Goal: Check status: Check status

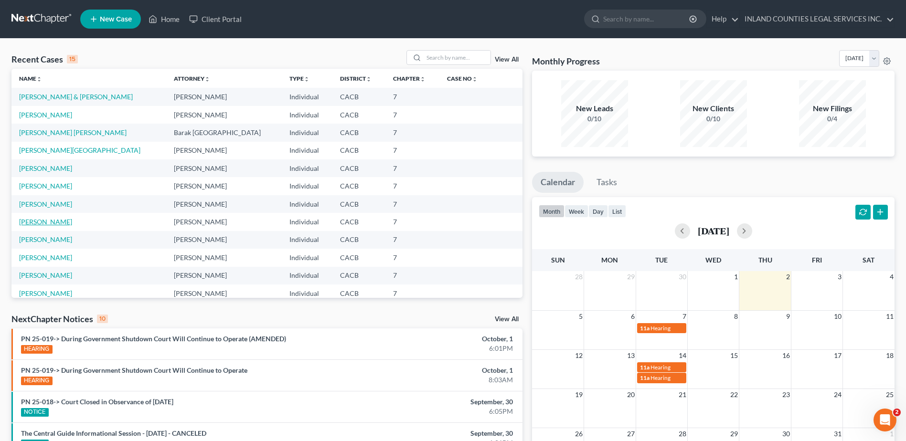
click at [65, 222] on link "[PERSON_NAME]" at bounding box center [45, 222] width 53 height 8
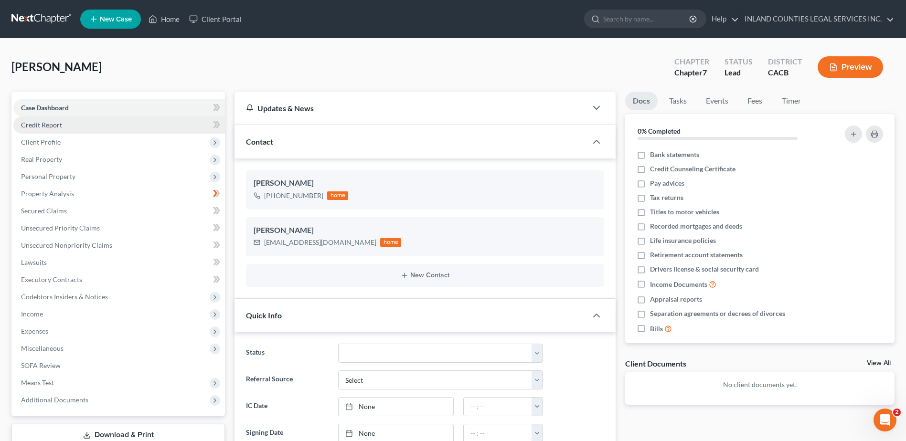
click at [47, 125] on span "Credit Report" at bounding box center [41, 125] width 41 height 8
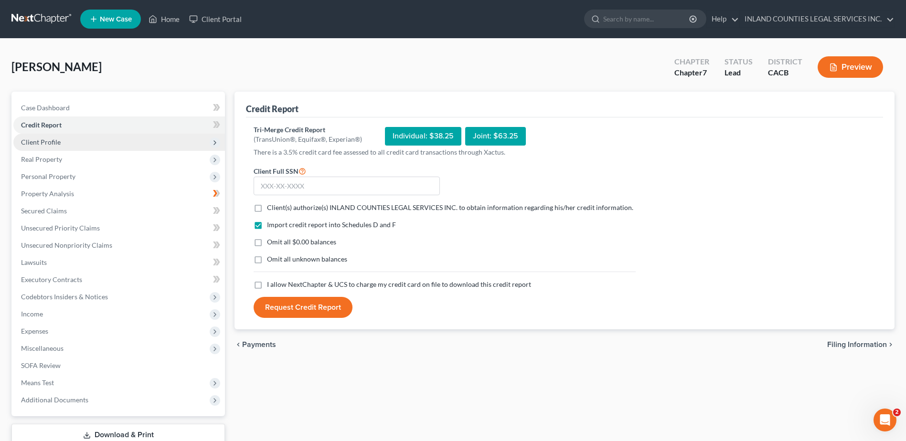
click at [44, 140] on span "Client Profile" at bounding box center [41, 142] width 40 height 8
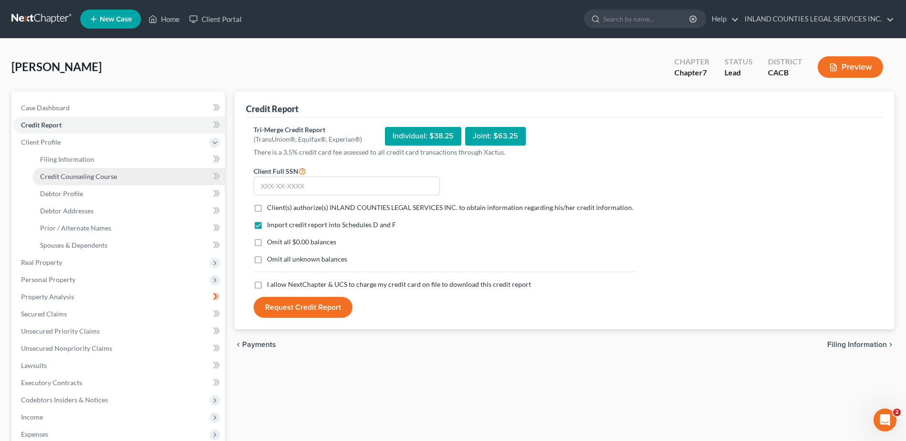
click at [74, 175] on span "Credit Counseling Course" at bounding box center [78, 176] width 77 height 8
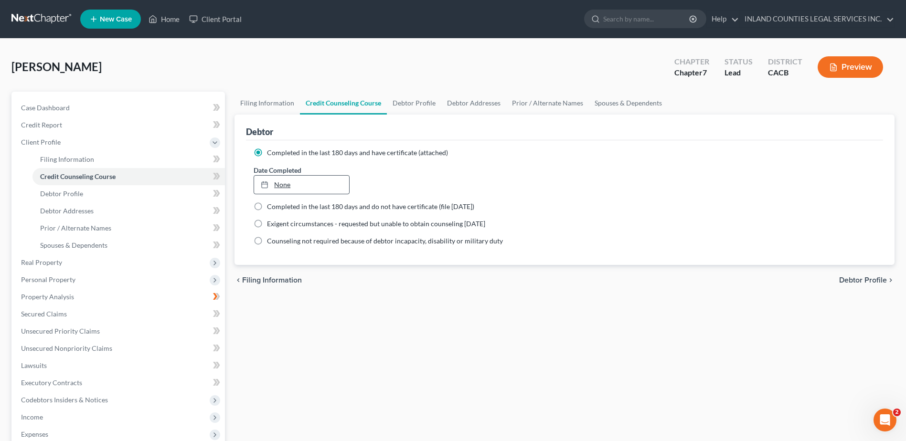
type input "[DATE]"
click at [280, 184] on link "None" at bounding box center [301, 185] width 95 height 18
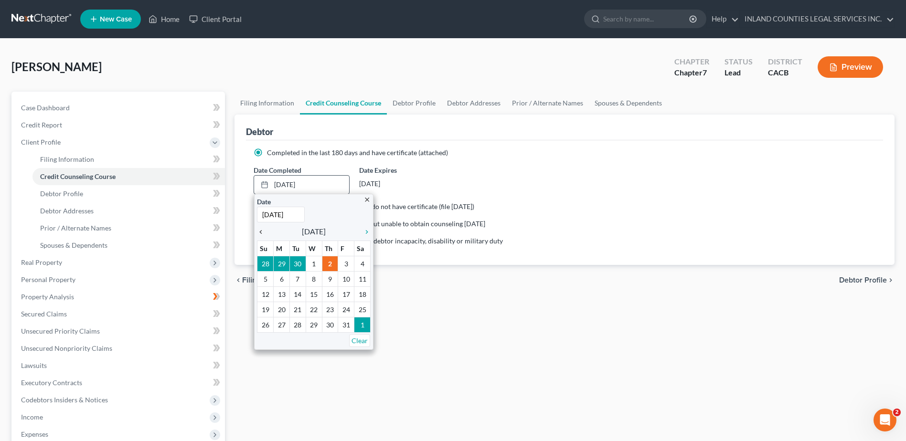
click at [262, 231] on icon "chevron_left" at bounding box center [263, 232] width 12 height 8
click at [261, 230] on icon "chevron_left" at bounding box center [263, 232] width 12 height 8
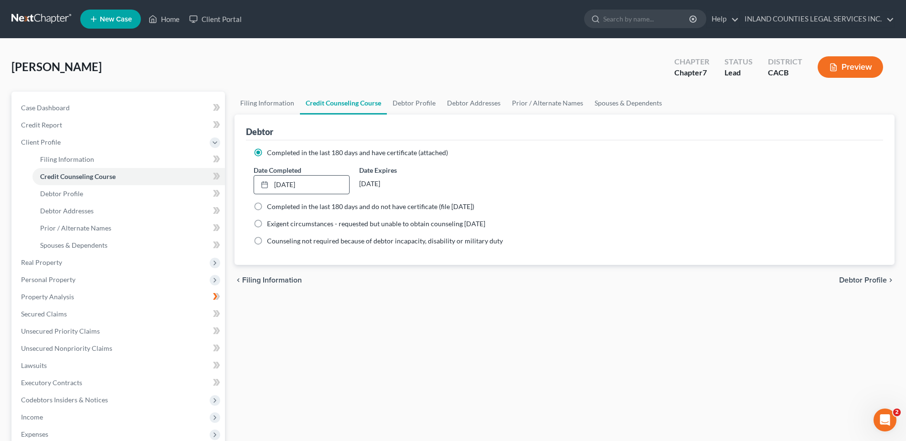
click at [267, 204] on label "Completed in the last 180 days and do not have certificate (file [DATE])" at bounding box center [370, 207] width 207 height 10
click at [271, 204] on input "Completed in the last 180 days and do not have certificate (file [DATE])" at bounding box center [274, 205] width 6 height 6
radio input "true"
radio input "false"
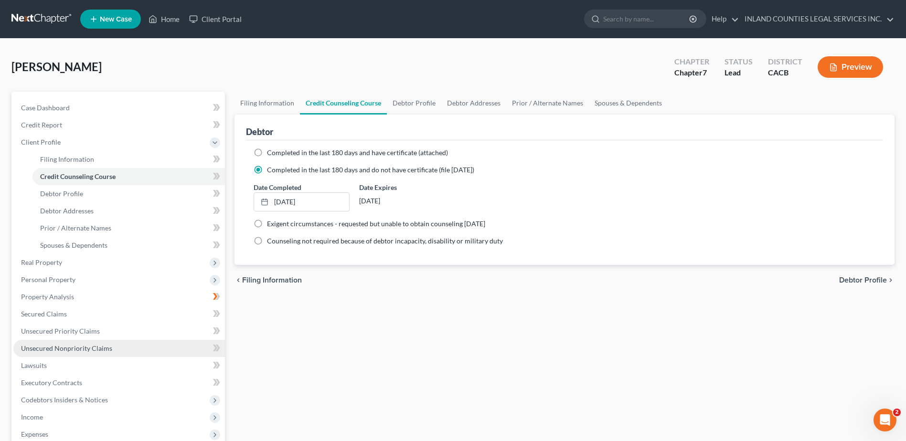
click at [74, 351] on span "Unsecured Nonpriority Claims" at bounding box center [66, 348] width 91 height 8
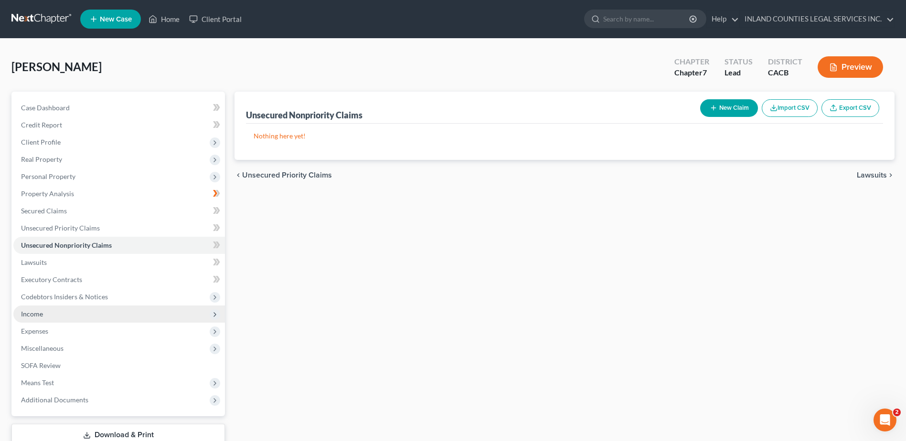
click at [37, 316] on span "Income" at bounding box center [32, 314] width 22 height 8
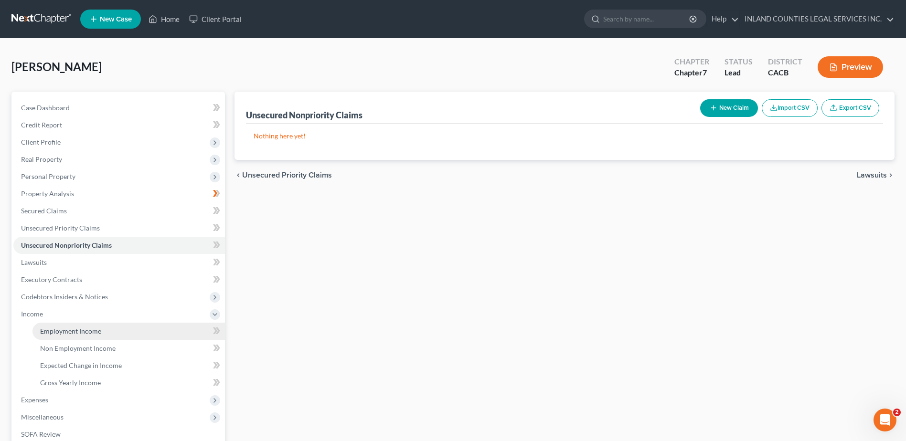
click at [69, 330] on span "Employment Income" at bounding box center [70, 331] width 61 height 8
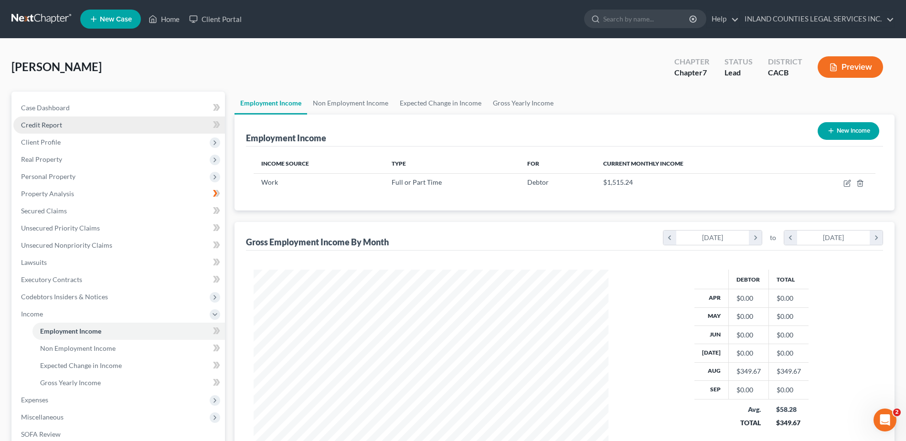
click at [56, 125] on span "Credit Report" at bounding box center [41, 125] width 41 height 8
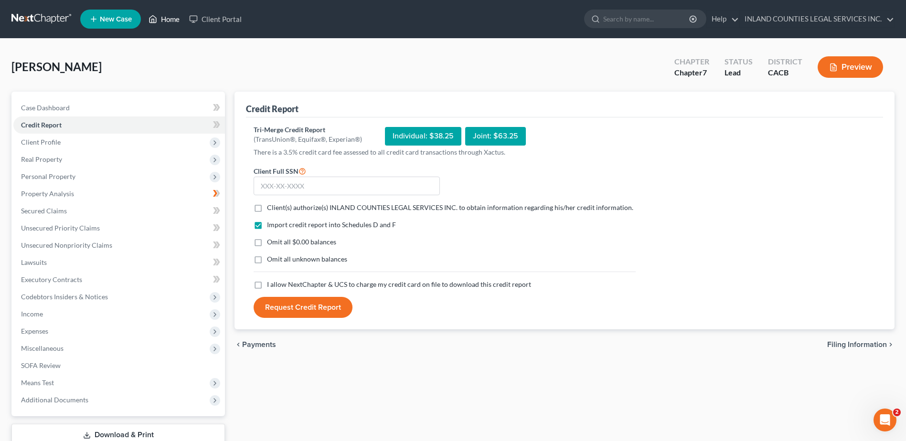
click at [170, 19] on link "Home" at bounding box center [164, 19] width 41 height 17
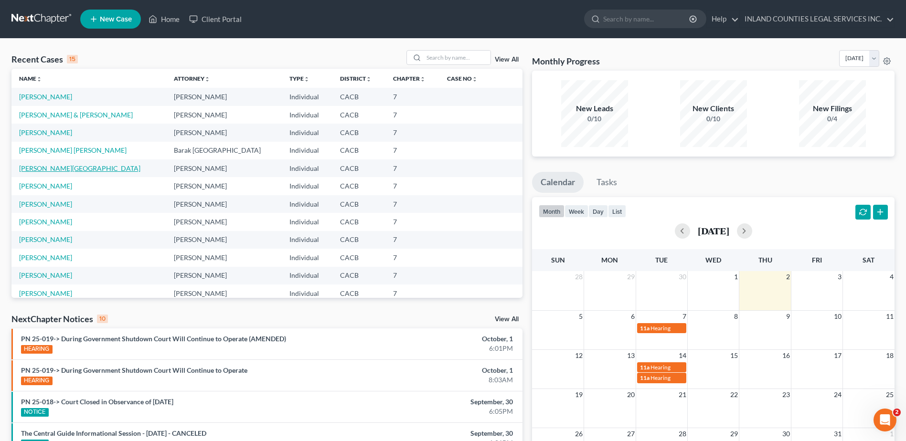
click at [56, 166] on link "[PERSON_NAME][GEOGRAPHIC_DATA]" at bounding box center [79, 168] width 121 height 8
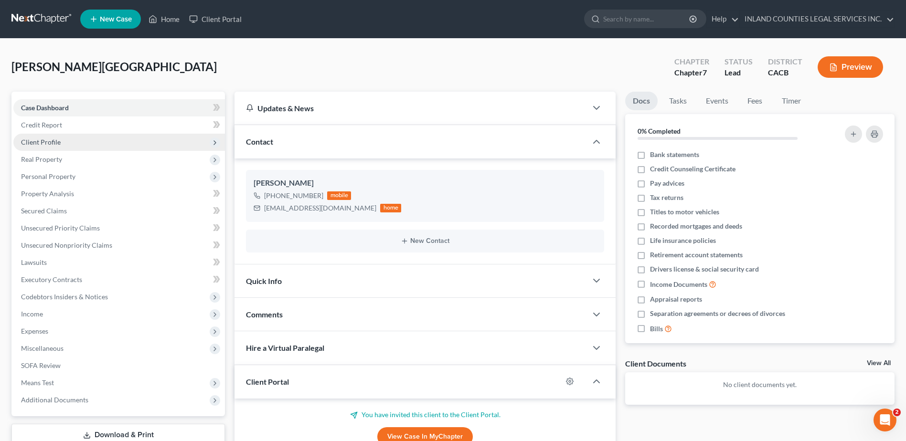
click at [53, 142] on span "Client Profile" at bounding box center [41, 142] width 40 height 8
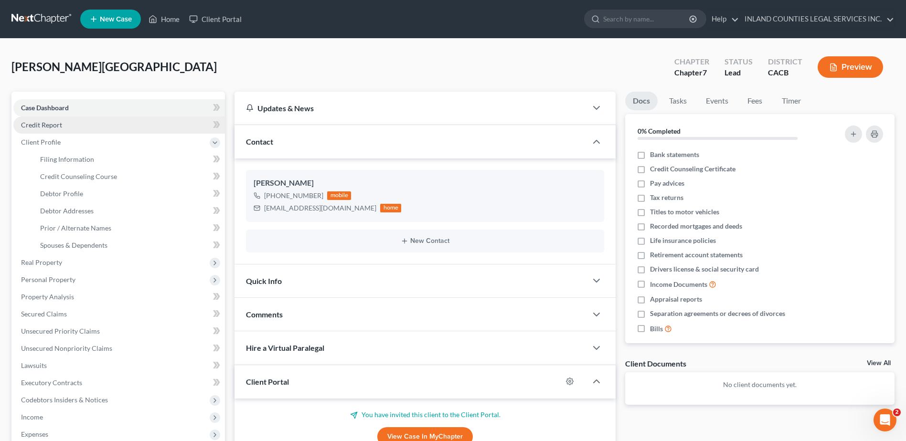
click at [43, 126] on span "Credit Report" at bounding box center [41, 125] width 41 height 8
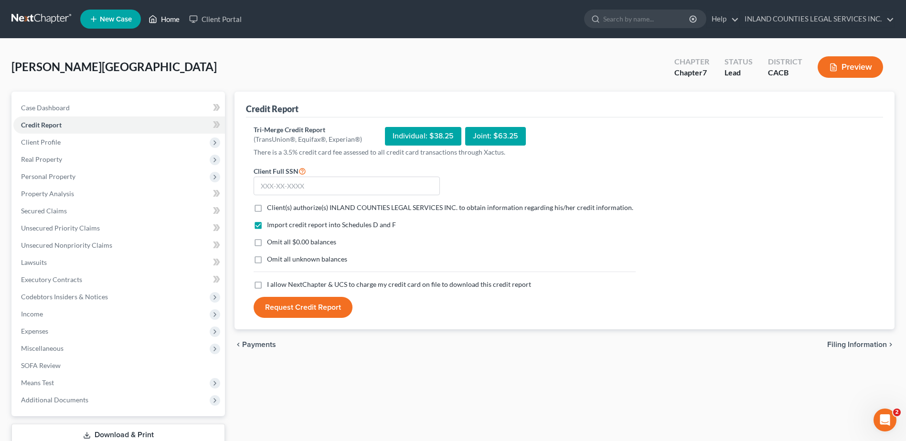
click at [167, 19] on link "Home" at bounding box center [164, 19] width 41 height 17
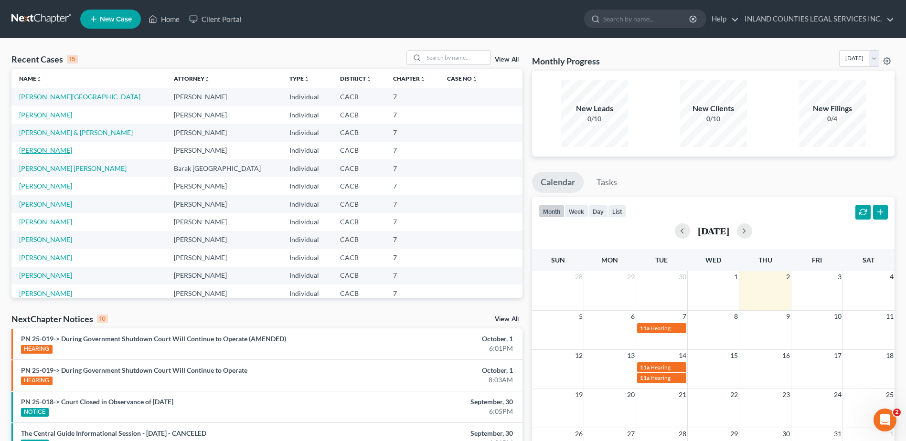
click at [31, 149] on link "[PERSON_NAME]" at bounding box center [45, 150] width 53 height 8
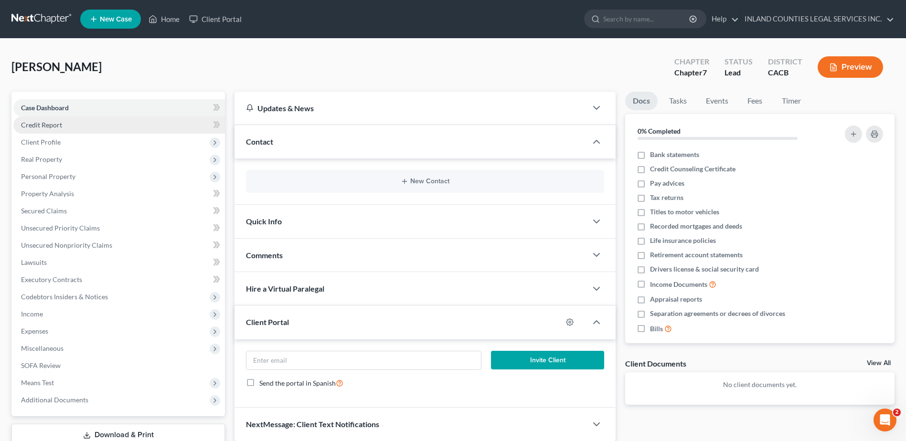
click at [43, 124] on span "Credit Report" at bounding box center [41, 125] width 41 height 8
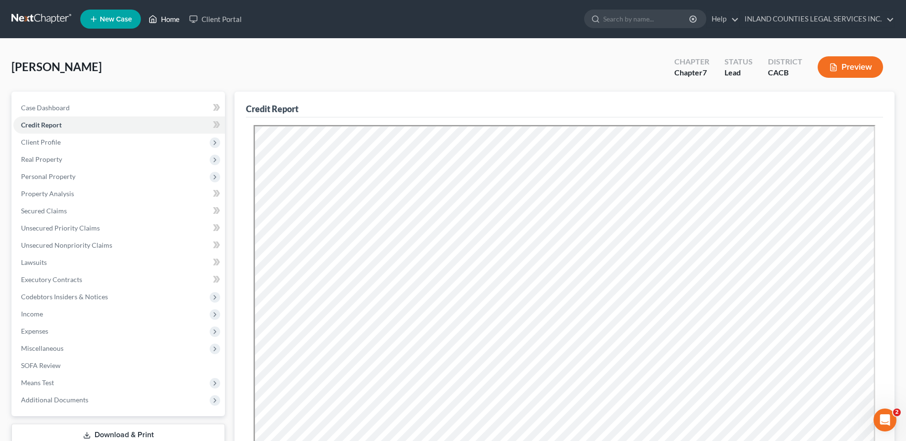
click at [168, 20] on link "Home" at bounding box center [164, 19] width 41 height 17
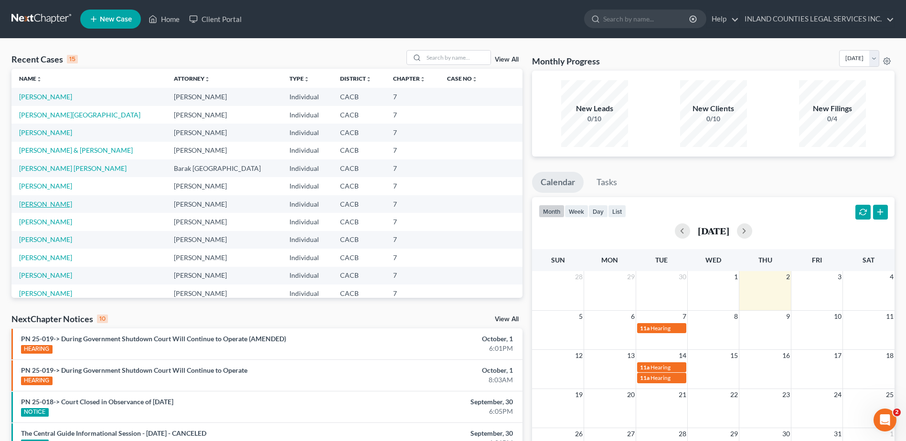
click at [36, 203] on link "[PERSON_NAME]" at bounding box center [45, 204] width 53 height 8
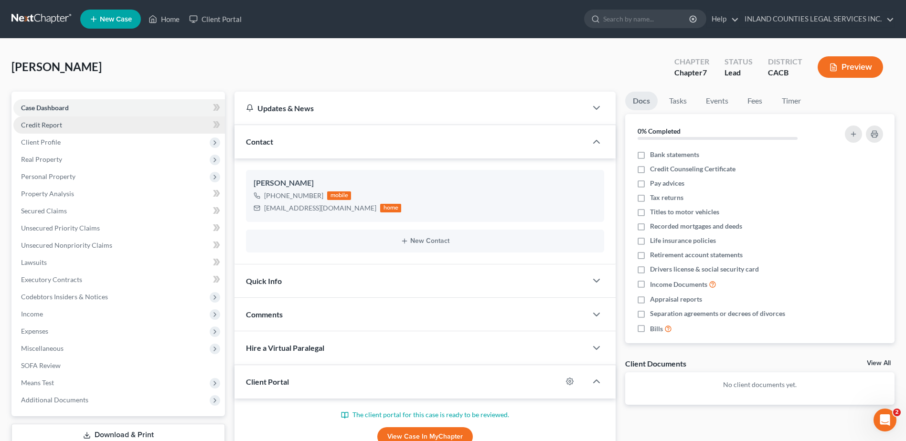
click at [41, 126] on span "Credit Report" at bounding box center [41, 125] width 41 height 8
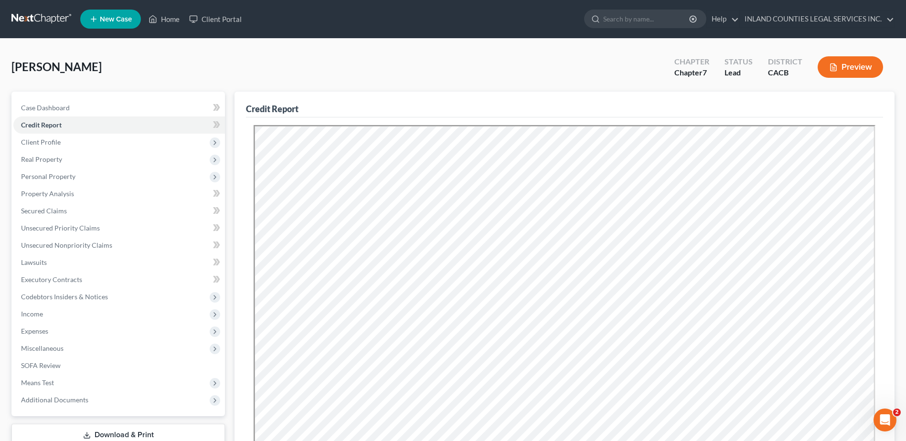
click at [251, 158] on div "Resubmit Download Re-Import Creditors" at bounding box center [564, 338] width 637 height 443
click at [29, 144] on span "Client Profile" at bounding box center [41, 142] width 40 height 8
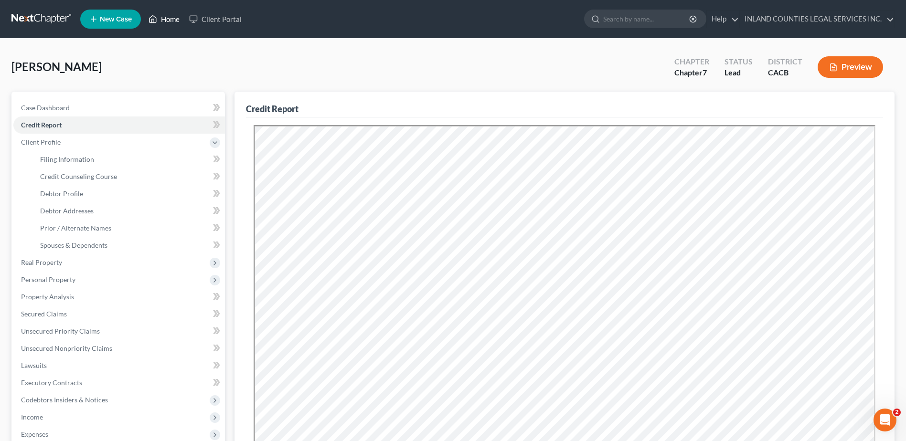
click at [172, 19] on link "Home" at bounding box center [164, 19] width 41 height 17
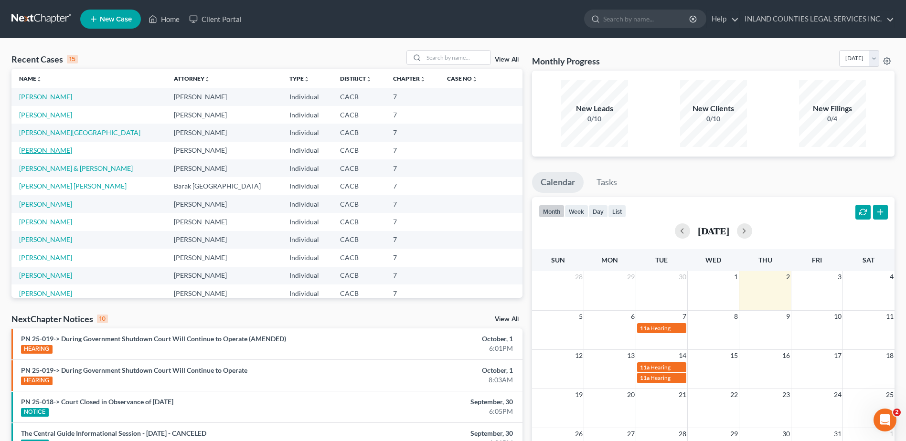
click at [56, 149] on link "[PERSON_NAME]" at bounding box center [45, 150] width 53 height 8
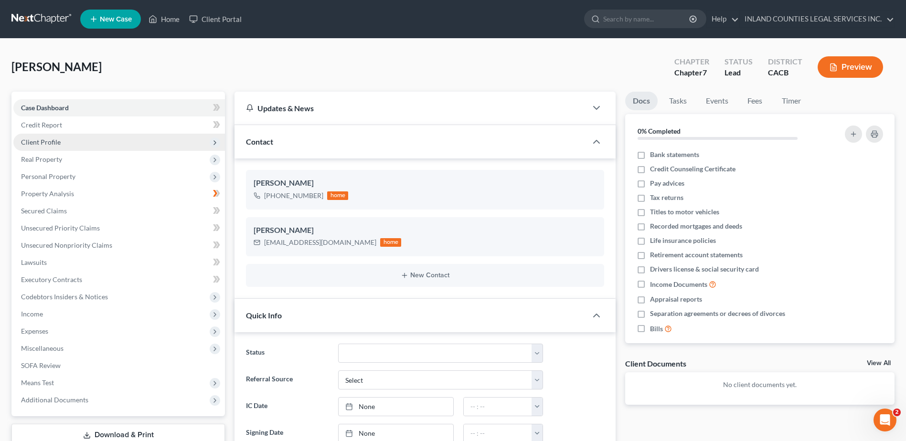
click at [44, 141] on span "Client Profile" at bounding box center [41, 142] width 40 height 8
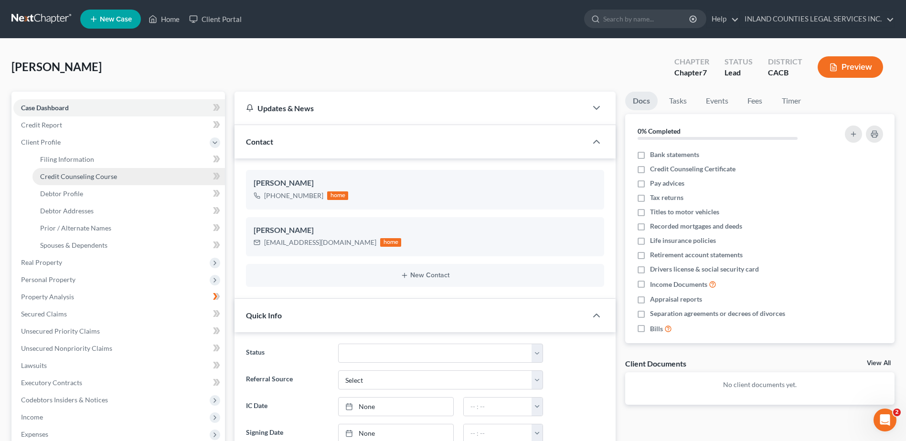
click at [86, 180] on span "Credit Counseling Course" at bounding box center [78, 176] width 77 height 8
